Goal: Task Accomplishment & Management: Manage account settings

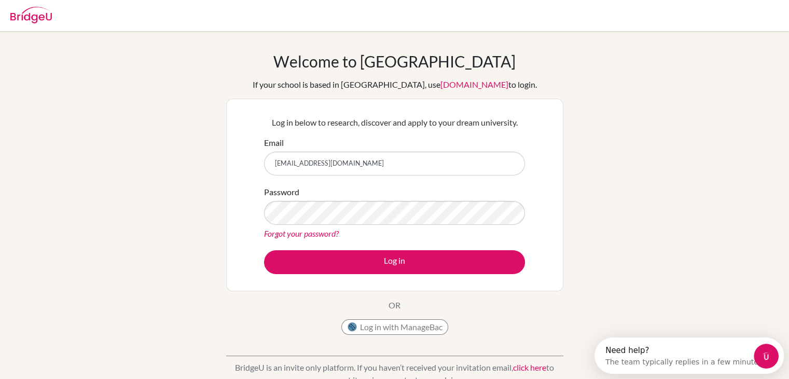
type input "[EMAIL_ADDRESS][DOMAIN_NAME]"
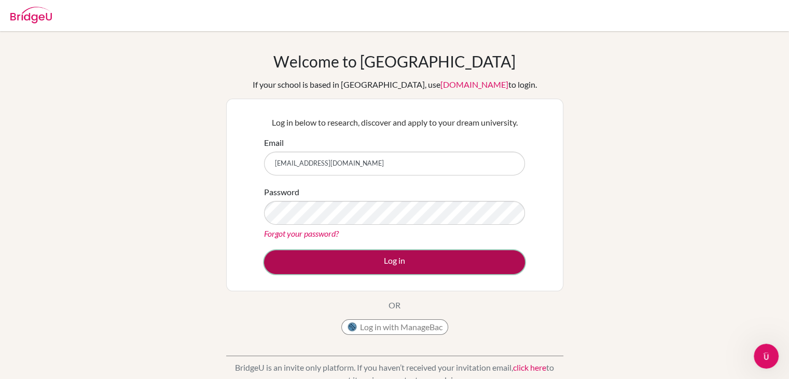
click at [348, 261] on button "Log in" at bounding box center [394, 262] width 261 height 24
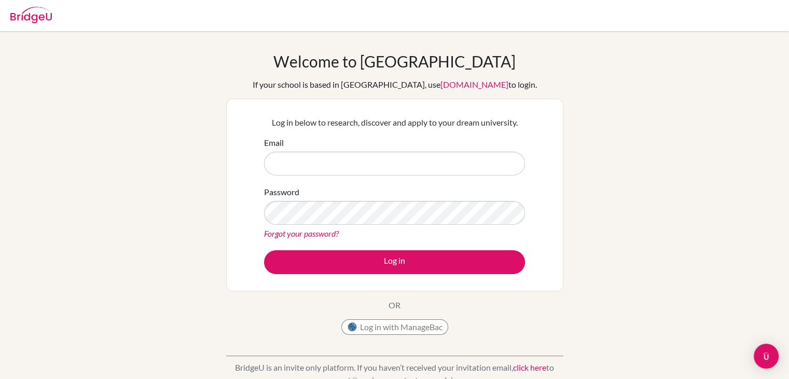
click at [348, 163] on input "Email" at bounding box center [394, 163] width 261 height 24
type input "[EMAIL_ADDRESS][DOMAIN_NAME]"
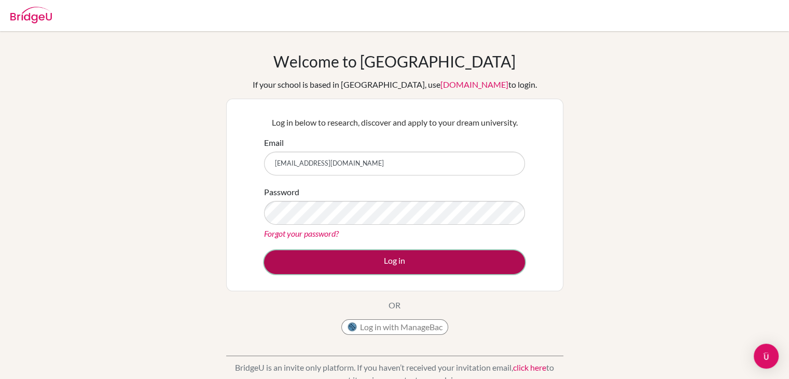
click at [337, 262] on button "Log in" at bounding box center [394, 262] width 261 height 24
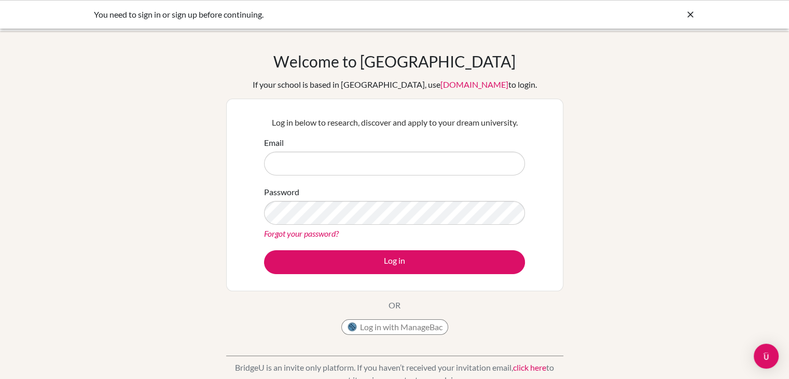
click at [351, 164] on input "Email" at bounding box center [394, 163] width 261 height 24
type input "[EMAIL_ADDRESS][DOMAIN_NAME]"
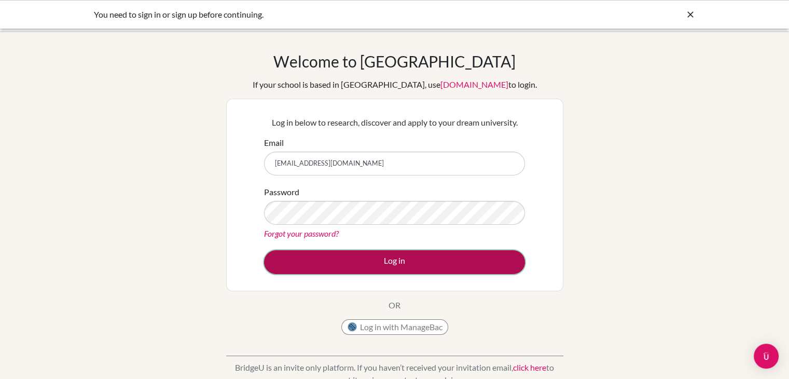
click at [353, 259] on button "Log in" at bounding box center [394, 262] width 261 height 24
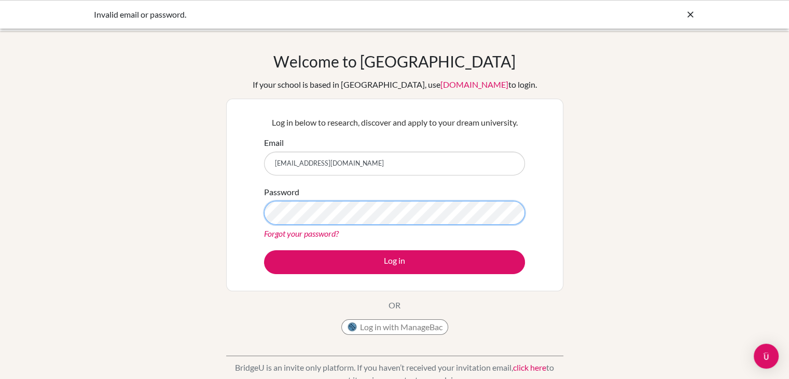
click at [264, 250] on button "Log in" at bounding box center [394, 262] width 261 height 24
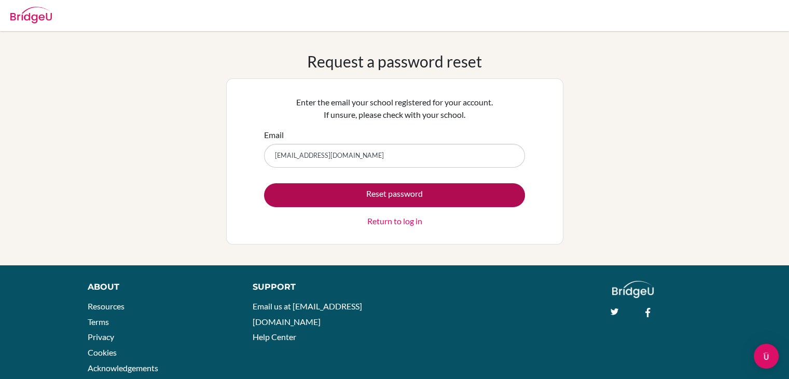
type input "[EMAIL_ADDRESS][DOMAIN_NAME]"
click at [335, 194] on button "Reset password" at bounding box center [394, 195] width 261 height 24
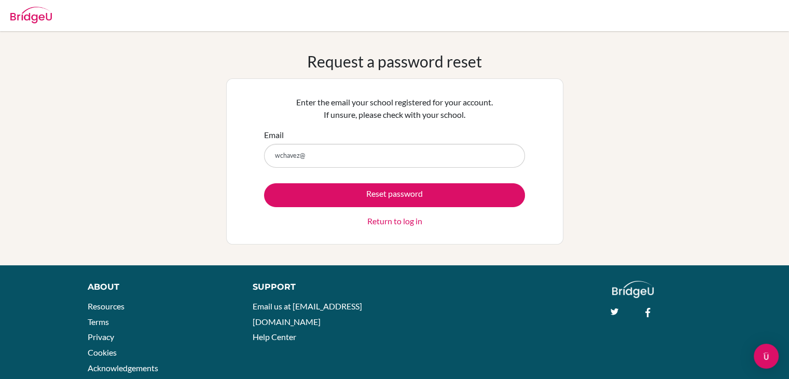
type input "[EMAIL_ADDRESS][DOMAIN_NAME]"
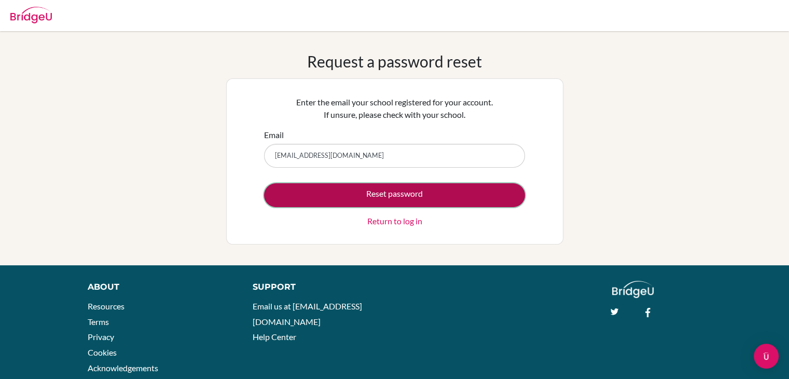
click at [334, 199] on button "Reset password" at bounding box center [394, 195] width 261 height 24
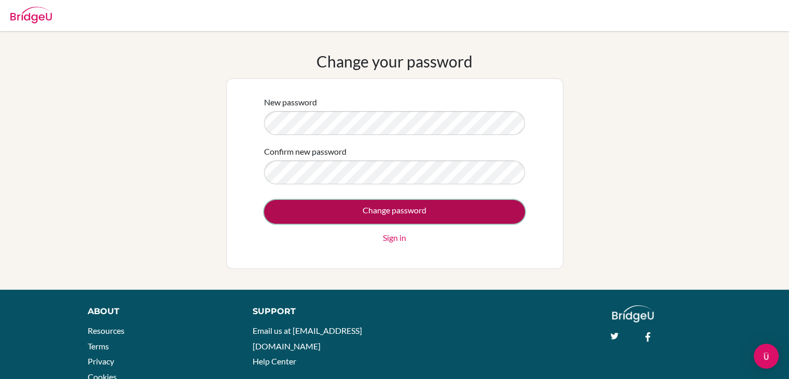
click at [336, 217] on input "Change password" at bounding box center [394, 212] width 261 height 24
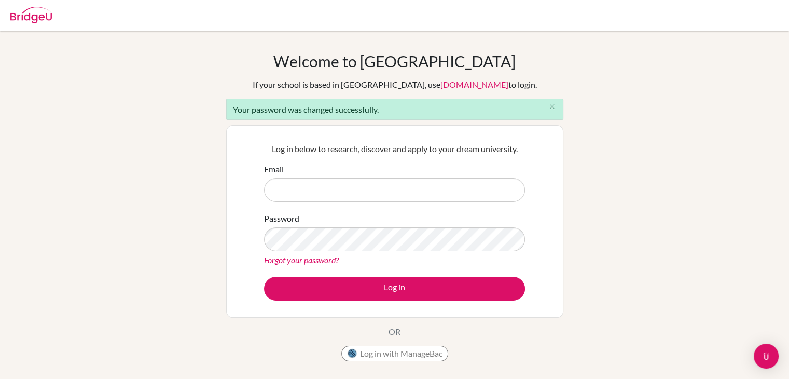
click at [346, 188] on input "Email" at bounding box center [394, 190] width 261 height 24
type input "[EMAIL_ADDRESS][DOMAIN_NAME]"
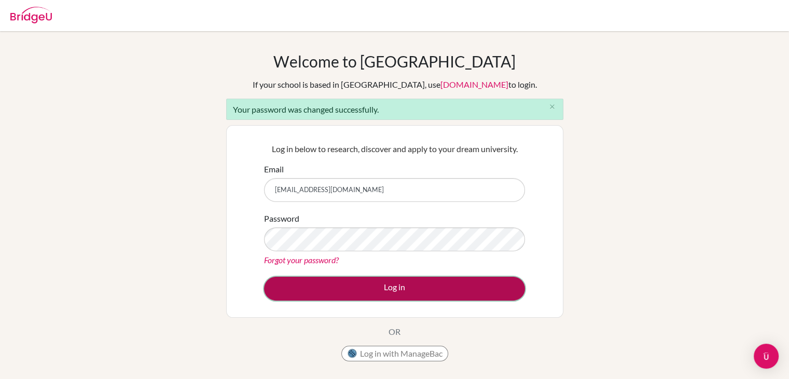
click at [351, 291] on button "Log in" at bounding box center [394, 288] width 261 height 24
